Goal: Transaction & Acquisition: Register for event/course

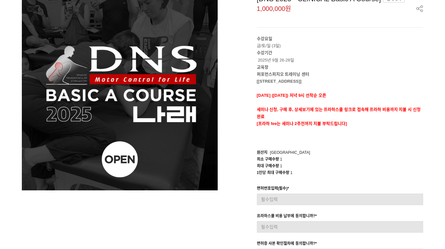
scroll to position [96, 0]
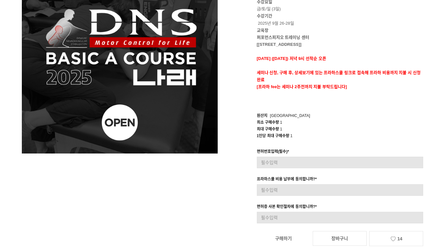
click at [43, 123] on img at bounding box center [120, 56] width 196 height 196
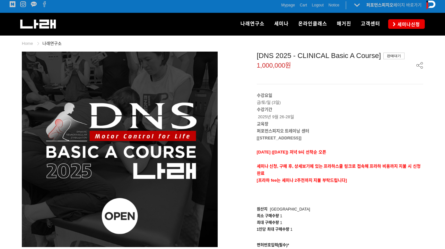
scroll to position [0, 0]
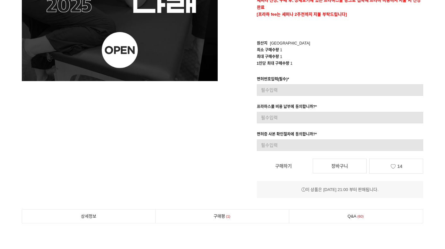
scroll to position [160, 0]
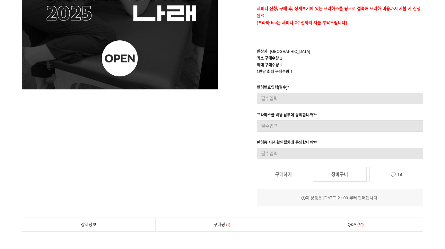
click at [288, 176] on link "구매하기" at bounding box center [283, 175] width 53 height 14
click at [195, 115] on div "prev next 상품 이미지 [DNS 2025 - CLINICAL Basic A Course] 판매대기 1,000,000원 수강요일 금/토/…" at bounding box center [222, 47] width 411 height 317
drag, startPoint x: 375, startPoint y: 61, endPoint x: 375, endPoint y: 57, distance: 4.2
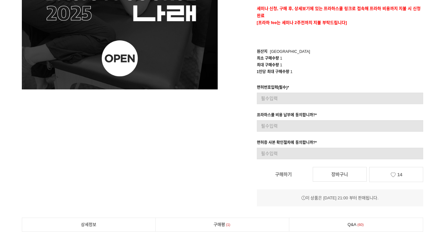
click at [375, 57] on div "최소 구매수량 1" at bounding box center [340, 58] width 167 height 7
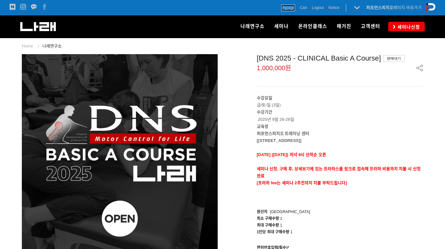
click at [284, 7] on span "Mypage" at bounding box center [288, 7] width 14 height 6
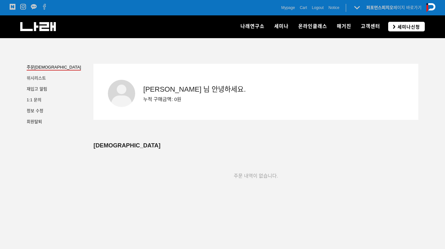
click at [412, 24] on span "세미나신청" at bounding box center [407, 27] width 24 height 6
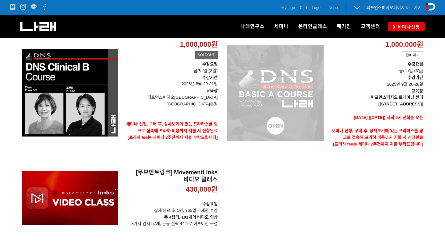
scroll to position [128, 0]
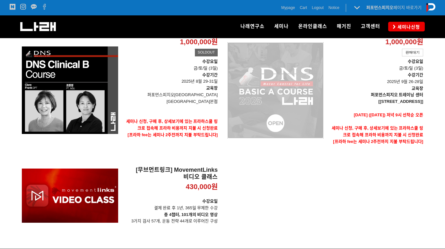
click at [276, 117] on div "[DNS 2025 - CLINICAL Basic A Course] 1,000,000원 TIME SALE 판매대기" at bounding box center [275, 90] width 96 height 143
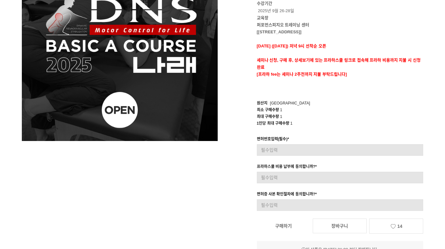
scroll to position [128, 0]
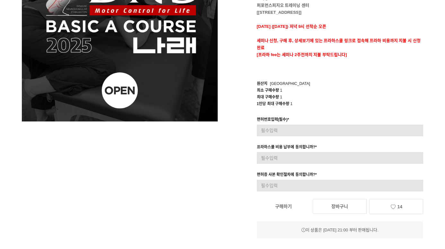
click at [352, 110] on div "[DNS 2025 - CLINICAL Basic A Course] 판매대기 1,000,000원 수강요일 금/토/일 (3일) 수강기간 2025년…" at bounding box center [325, 82] width 196 height 313
click at [387, 69] on p at bounding box center [340, 69] width 167 height 7
click at [395, 41] on strong "세미나 신청, 구매 후, 상세보기에 있는 프라하스쿨 링크로 접속해 프라하 비용까지 지불 시 신청완료" at bounding box center [339, 44] width 164 height 12
click at [377, 102] on div "1인당 최대 구매수량 1" at bounding box center [340, 104] width 167 height 7
click at [349, 103] on div "1인당 최대 구매수량 1" at bounding box center [340, 104] width 167 height 7
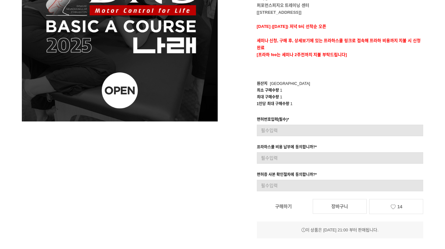
click at [366, 102] on div "1인당 최대 구매수량 1" at bounding box center [340, 104] width 167 height 7
click at [393, 82] on div "원산지 Korea" at bounding box center [340, 84] width 167 height 7
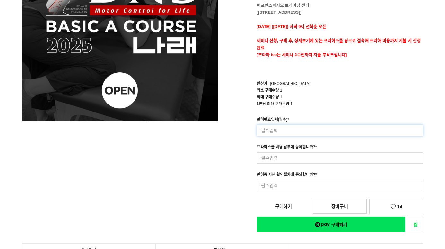
click at [310, 130] on input at bounding box center [340, 131] width 167 height 12
paste input "90152"
type input "90152"
click at [309, 158] on input at bounding box center [340, 158] width 167 height 12
type input "e"
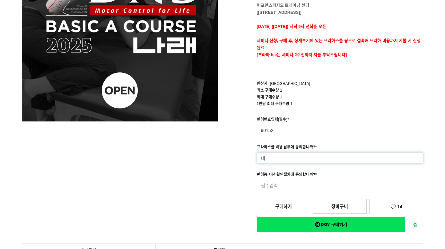
type input "네"
click at [367, 181] on input at bounding box center [340, 186] width 167 height 12
type input "네"
click at [303, 202] on div "[DNS 2025 - CLINICAL Basic A Course] 1,000,000원 수강요일 금/토/일 (3일) 수강기간 2025년 9월 2…" at bounding box center [325, 79] width 196 height 306
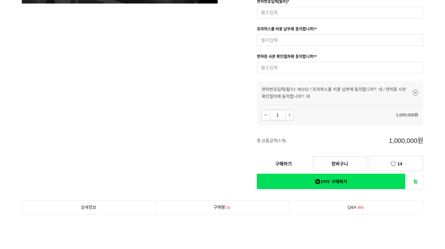
scroll to position [257, 0]
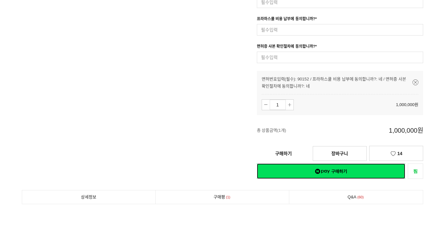
click at [331, 171] on link "네이버페이 구매하기" at bounding box center [331, 171] width 149 height 15
click at [292, 147] on link "구매하기" at bounding box center [283, 154] width 53 height 14
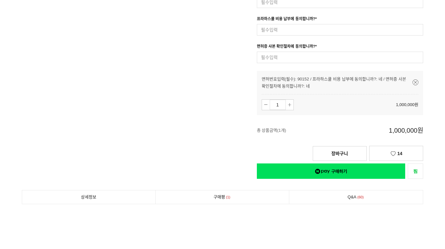
click at [290, 151] on div at bounding box center [283, 154] width 53 height 6
click at [291, 151] on div at bounding box center [283, 154] width 53 height 6
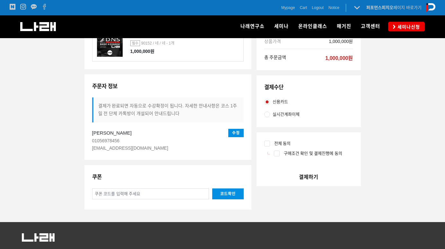
scroll to position [116, 0]
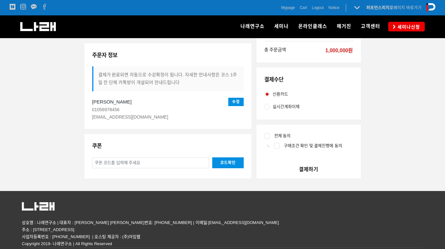
click at [285, 107] on span "실시간계좌이체" at bounding box center [285, 106] width 27 height 7
click at [270, 107] on input "실시간계좌이체" at bounding box center [267, 107] width 6 height 6
radio input "true"
drag, startPoint x: 273, startPoint y: 137, endPoint x: 281, endPoint y: 142, distance: 9.3
click at [273, 136] on span "전체 동의" at bounding box center [281, 136] width 19 height 7
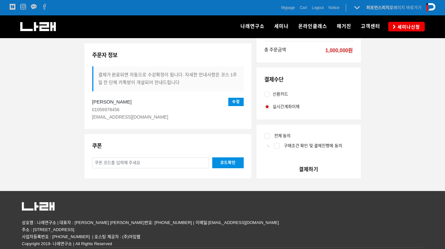
click at [270, 136] on input "전체 동의" at bounding box center [267, 136] width 6 height 6
checkbox input "true"
click at [308, 170] on button "결제하기" at bounding box center [308, 169] width 104 height 18
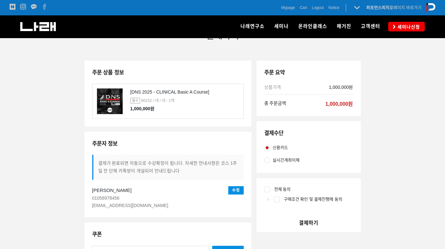
scroll to position [116, 0]
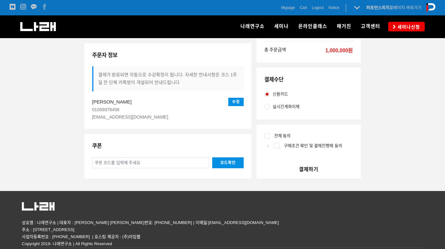
click at [268, 136] on input "전체 동의" at bounding box center [267, 136] width 6 height 6
checkbox input "true"
click at [311, 171] on button "결제하기" at bounding box center [308, 169] width 104 height 18
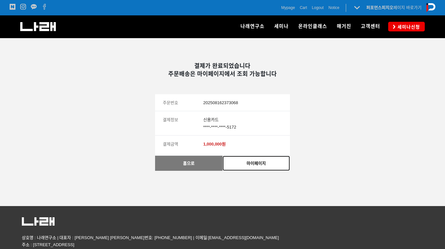
click at [263, 163] on link "마이페이지" at bounding box center [255, 163] width 67 height 15
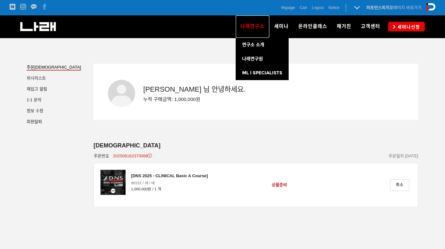
click at [242, 27] on span "나래연구소" at bounding box center [252, 26] width 24 height 6
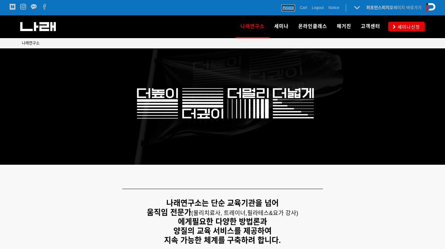
click at [282, 7] on span "Mypage" at bounding box center [288, 7] width 14 height 6
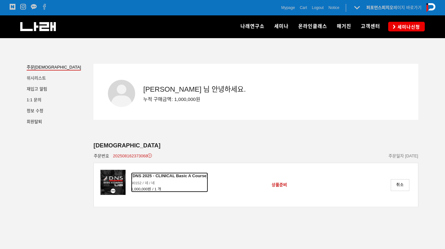
click at [191, 174] on div "[DNS 2025 - CLINICAL Basic A Course]" at bounding box center [169, 176] width 77 height 7
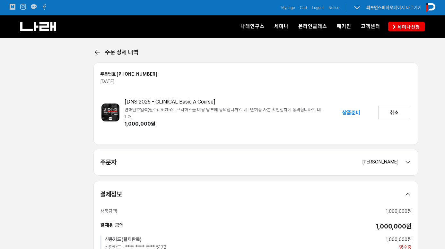
scroll to position [128, 0]
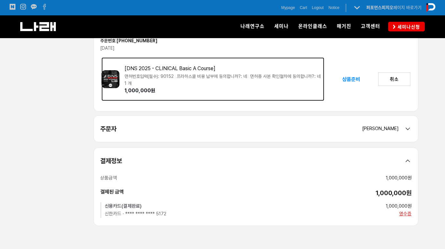
click at [111, 82] on img at bounding box center [110, 79] width 18 height 18
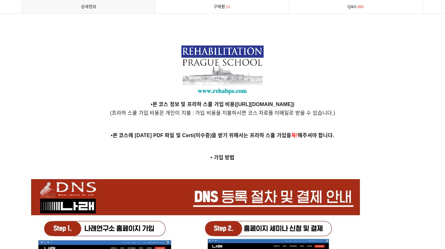
scroll to position [1605, 0]
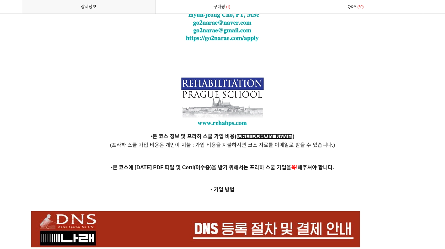
click at [236, 135] on strong "[URL][DOMAIN_NAME]" at bounding box center [264, 136] width 56 height 5
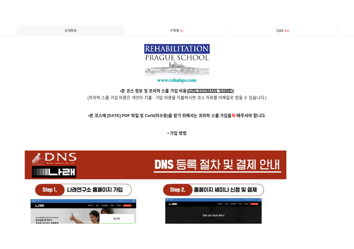
scroll to position [1669, 0]
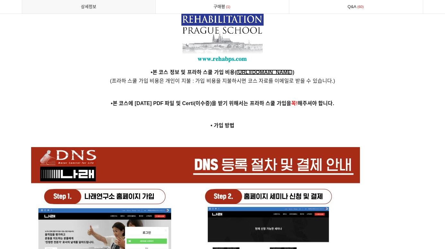
click at [243, 72] on strong "[URL][DOMAIN_NAME]" at bounding box center [264, 72] width 56 height 5
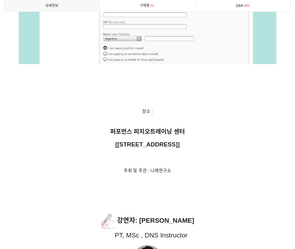
scroll to position [2808, 0]
